Goal: Navigation & Orientation: Find specific page/section

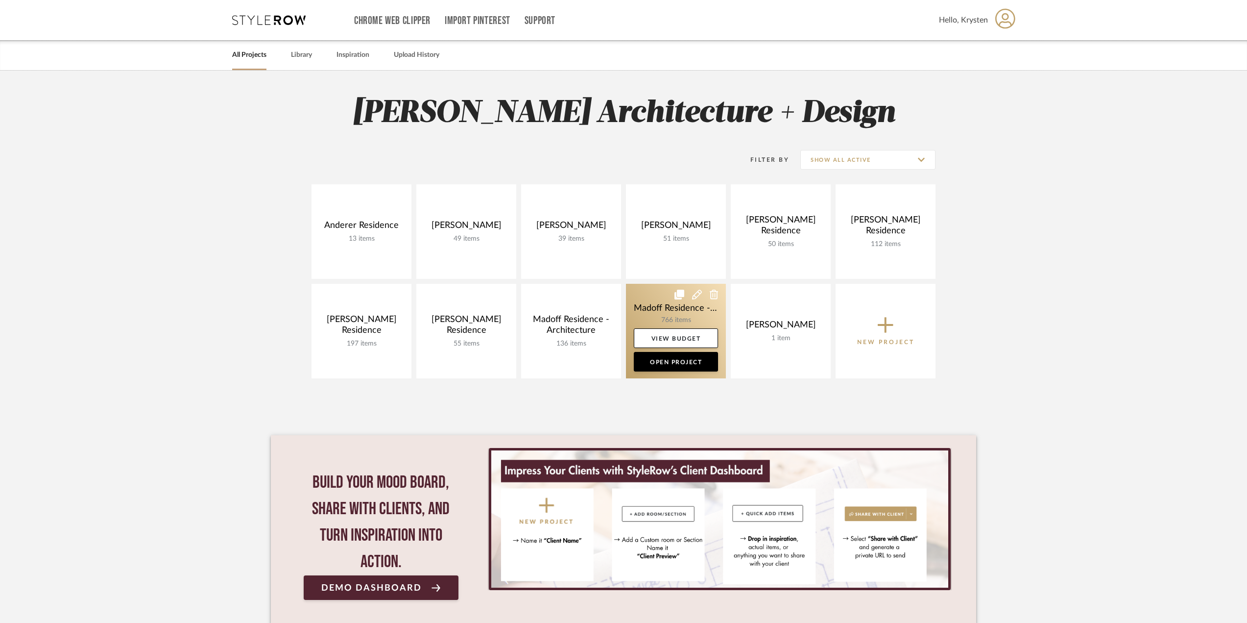
click at [645, 309] on link at bounding box center [676, 331] width 100 height 95
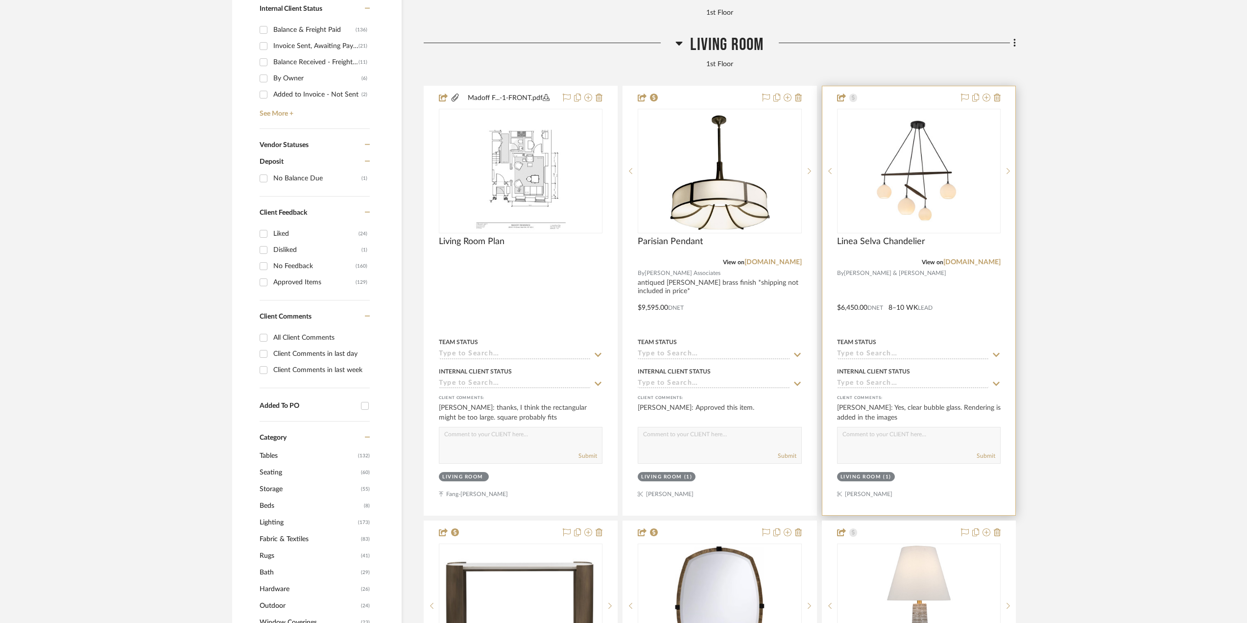
scroll to position [626, 0]
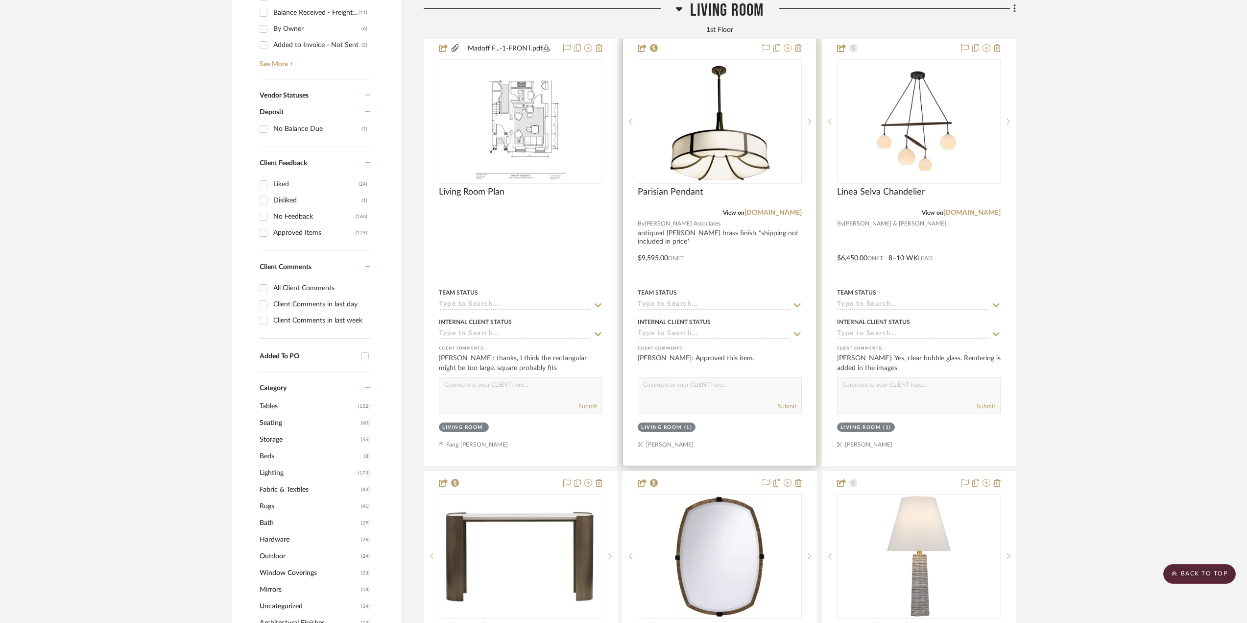
click at [775, 257] on div at bounding box center [719, 251] width 193 height 429
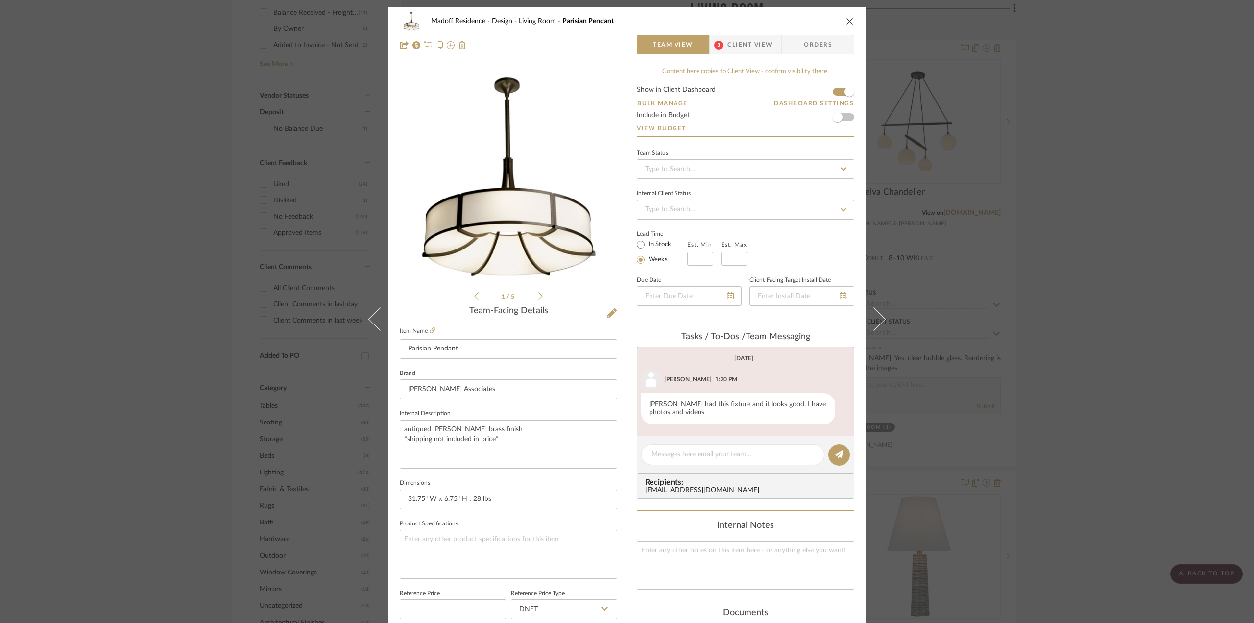
click at [538, 295] on icon at bounding box center [540, 295] width 4 height 9
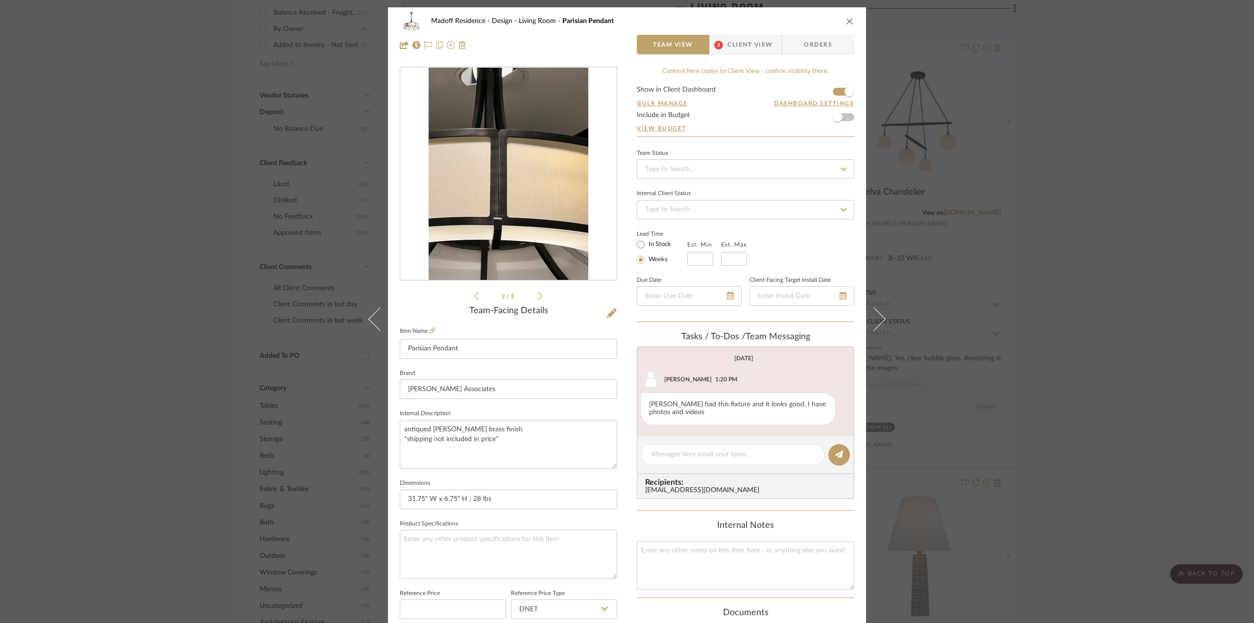
click at [538, 295] on icon at bounding box center [540, 295] width 4 height 9
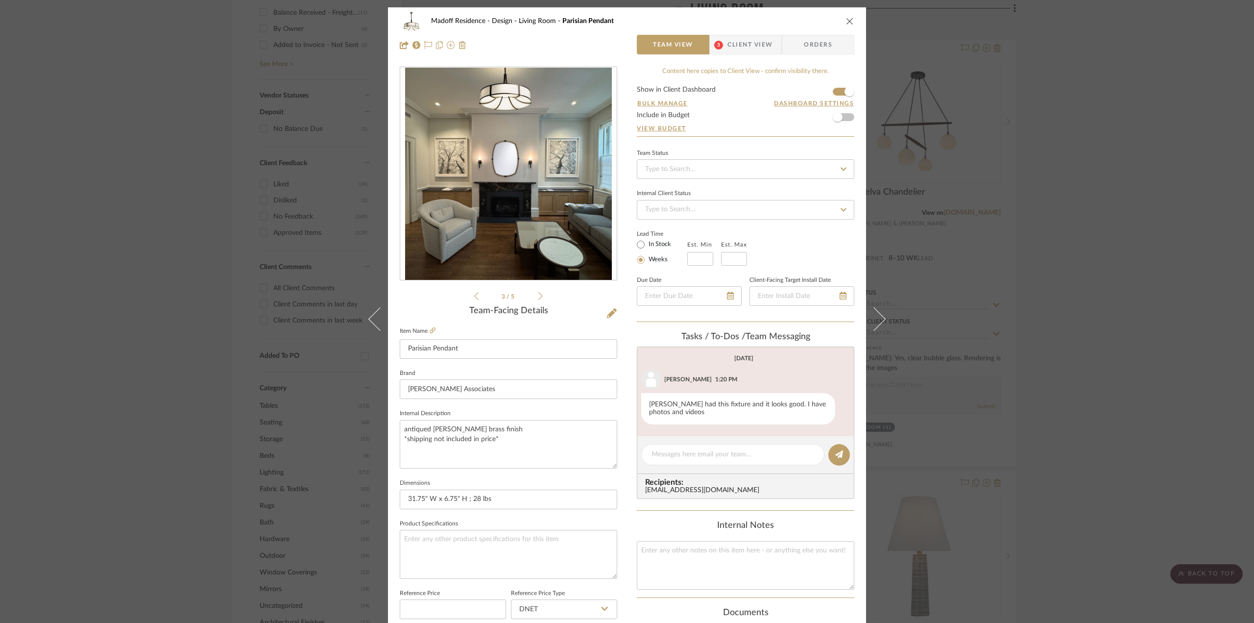
click at [538, 295] on icon at bounding box center [540, 295] width 4 height 9
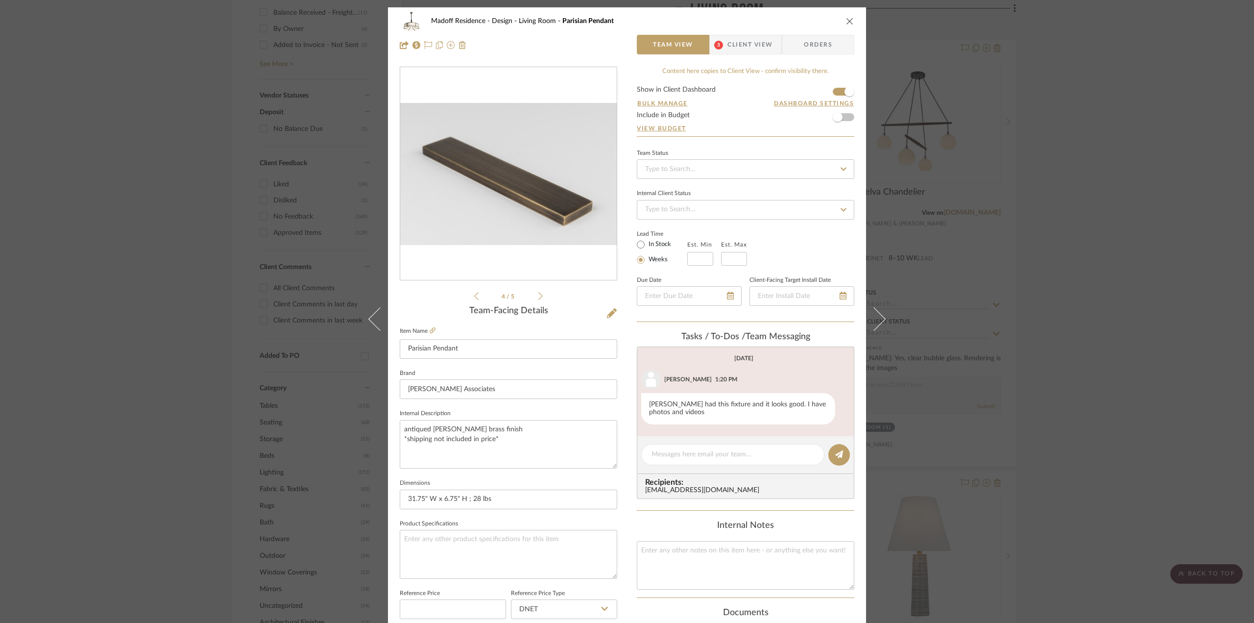
click at [538, 295] on icon at bounding box center [540, 295] width 4 height 9
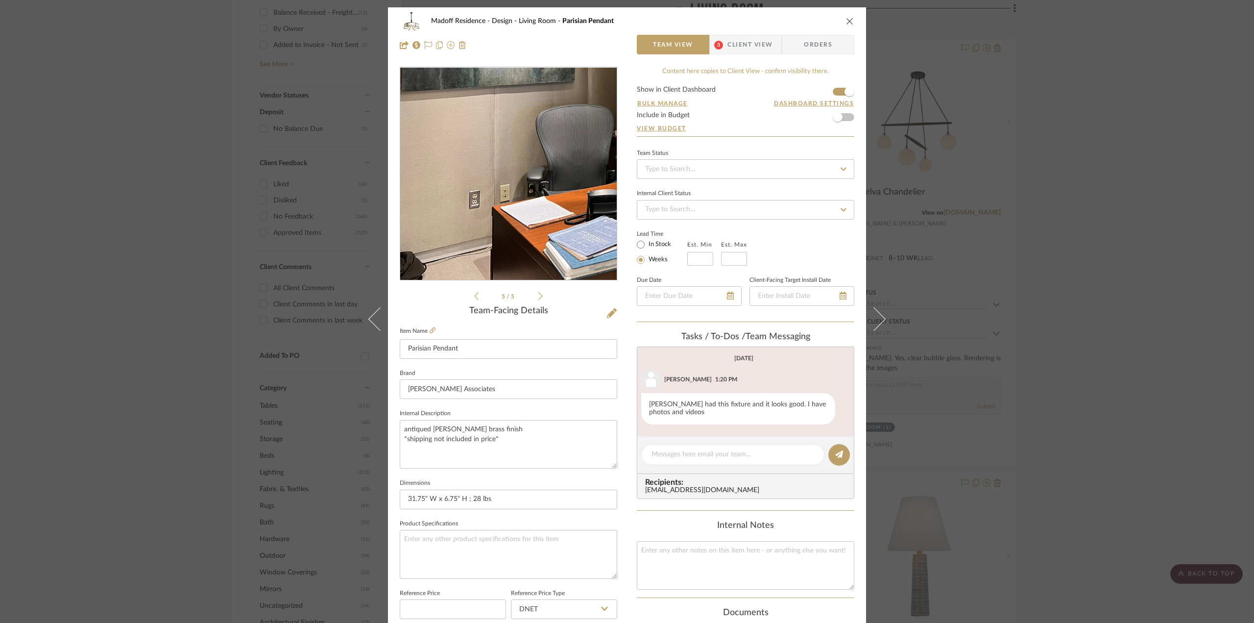
click at [465, 225] on img "4" at bounding box center [509, 174] width 160 height 213
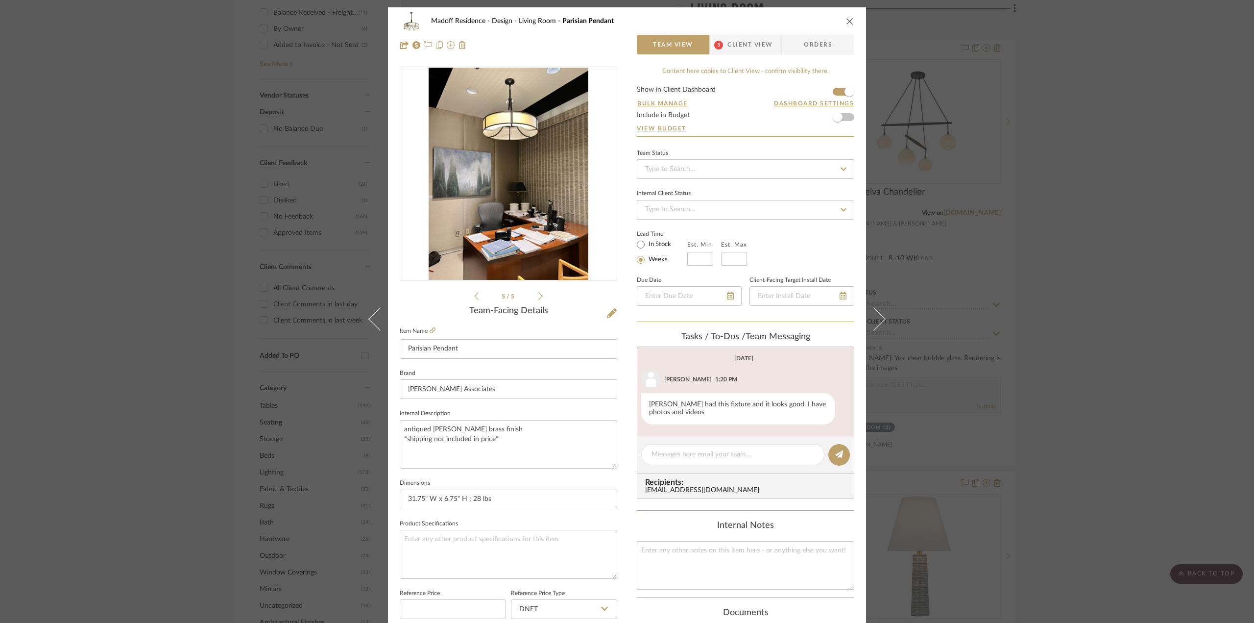
click at [514, 128] on img "4" at bounding box center [509, 174] width 160 height 213
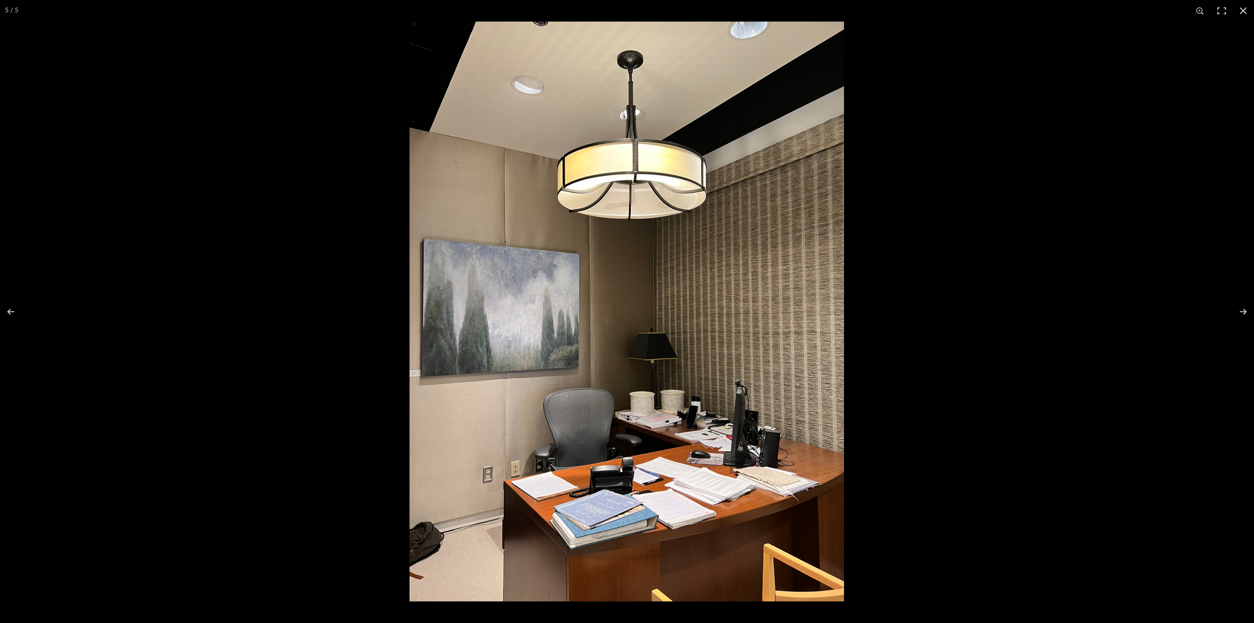
click at [596, 99] on img at bounding box center [627, 312] width 435 height 580
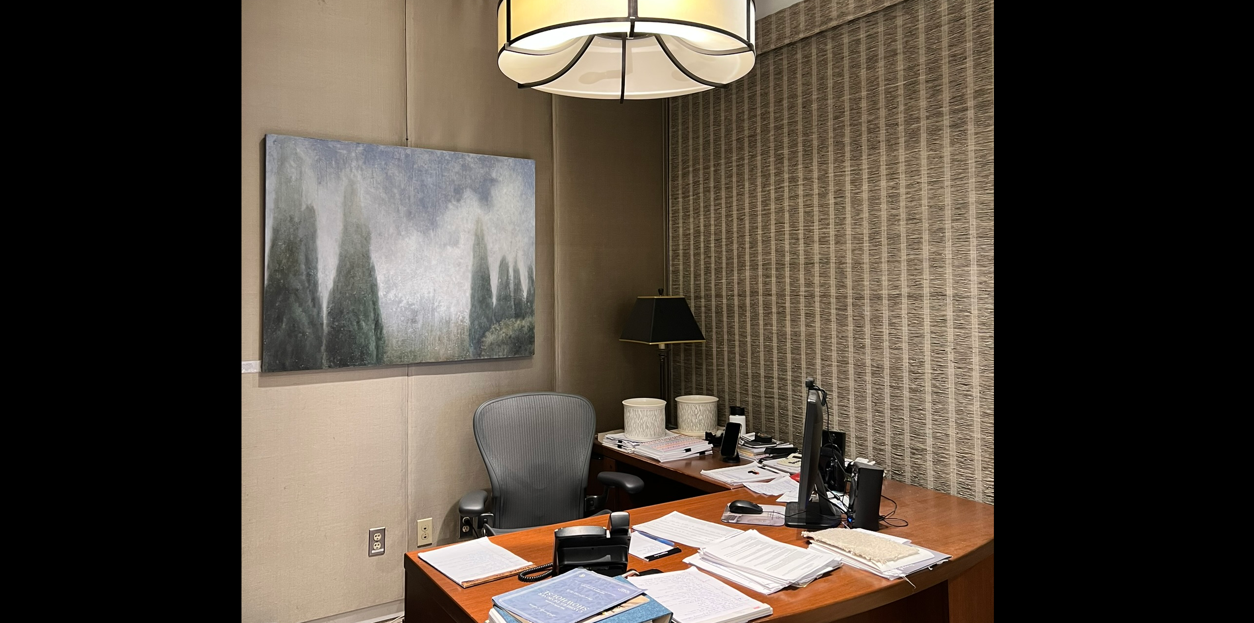
click at [642, 1] on div "5 / 5" at bounding box center [627, 311] width 1254 height 623
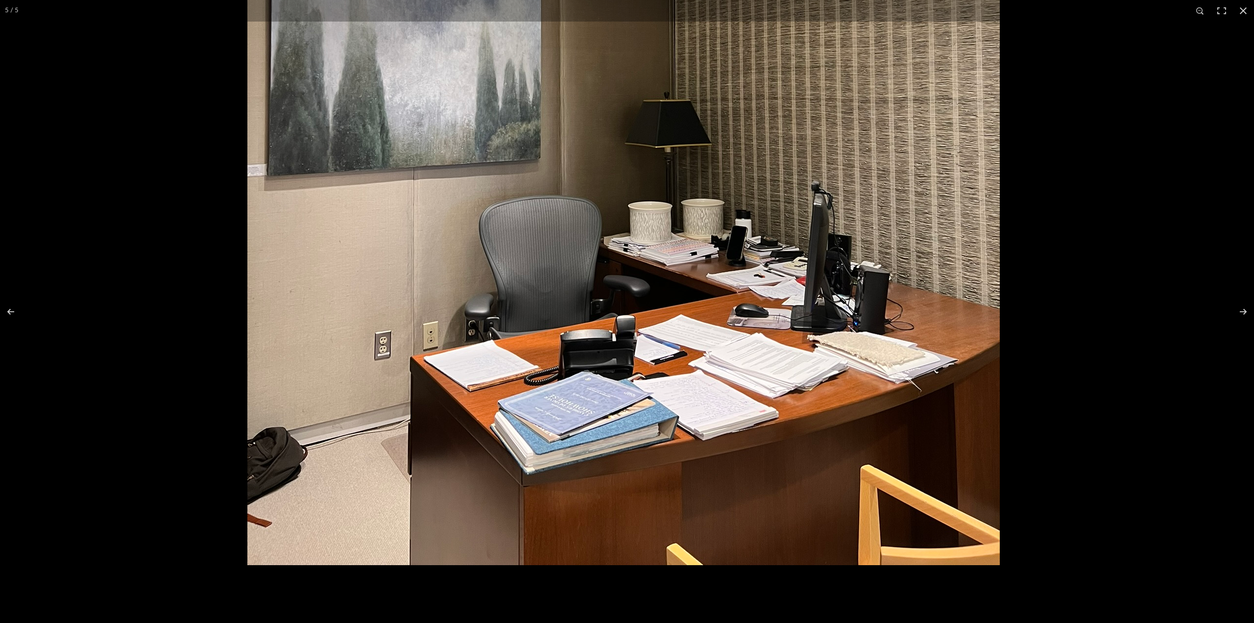
click at [649, 178] on img at bounding box center [623, 63] width 752 height 1003
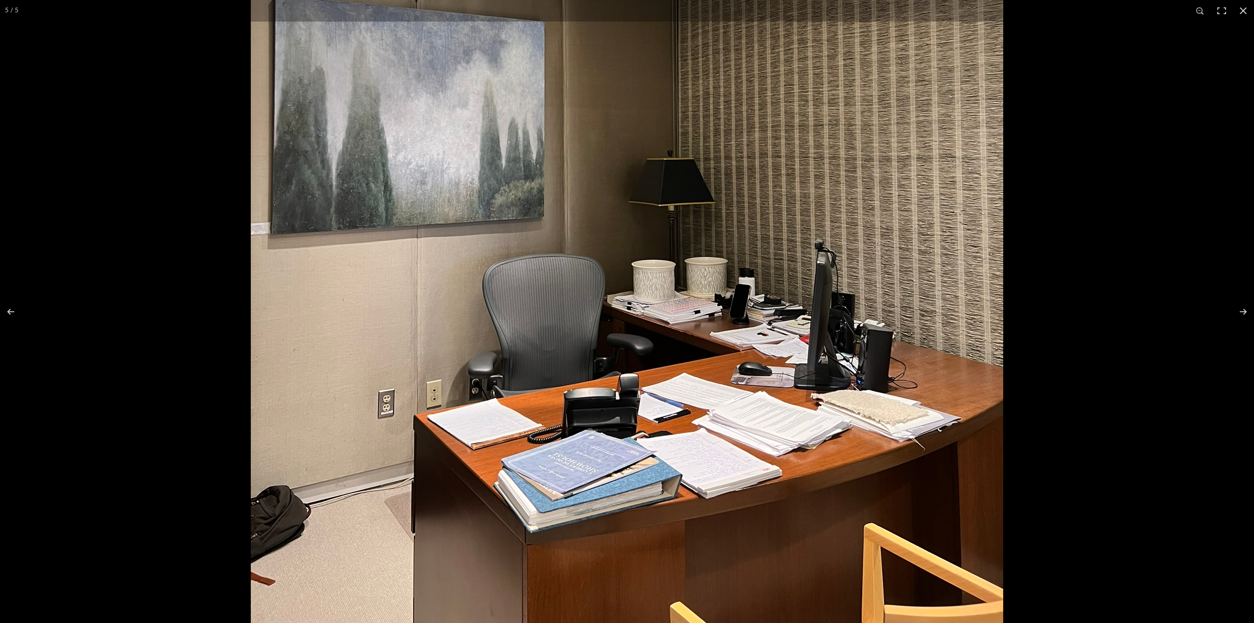
click at [651, 608] on img at bounding box center [627, 121] width 752 height 1003
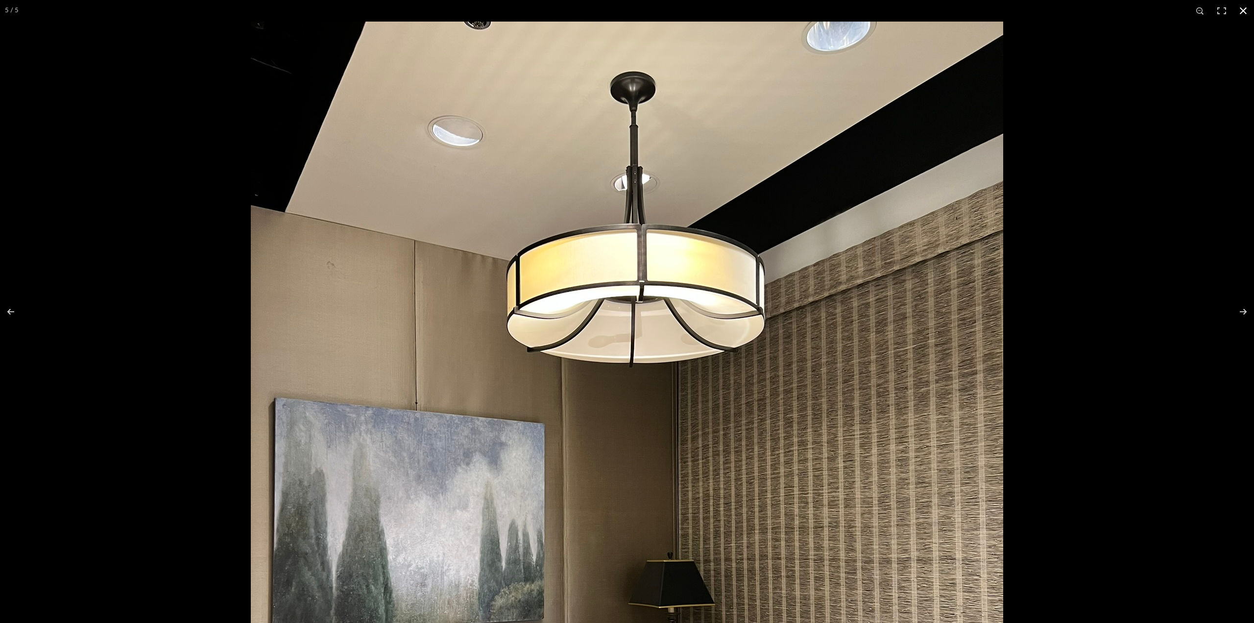
click at [1167, 360] on div at bounding box center [878, 333] width 1254 height 623
